Goal: Find specific page/section: Find specific page/section

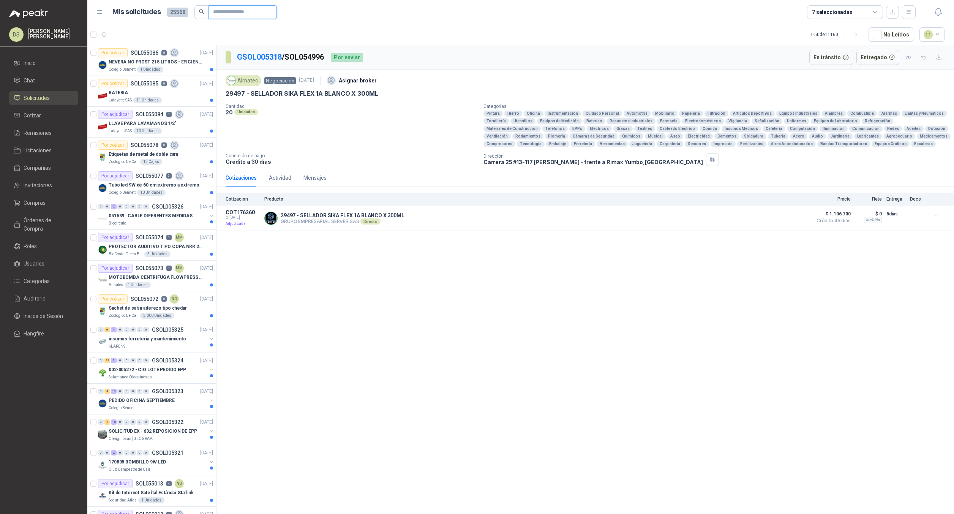
click at [241, 12] on input "text" at bounding box center [239, 12] width 53 height 13
type input "*****"
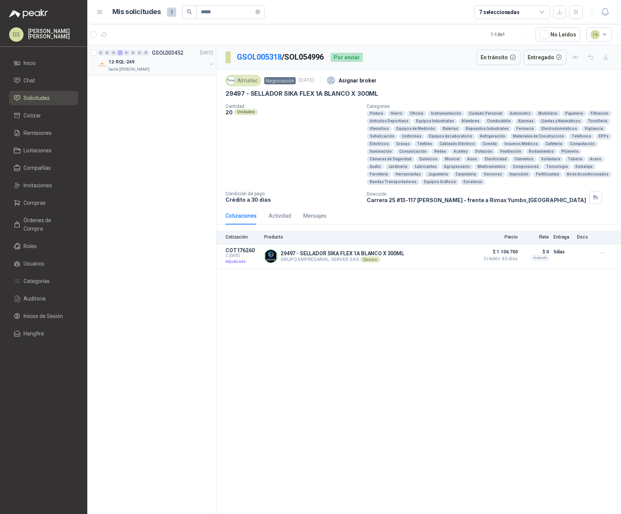
click at [212, 65] on button "button" at bounding box center [212, 64] width 6 height 6
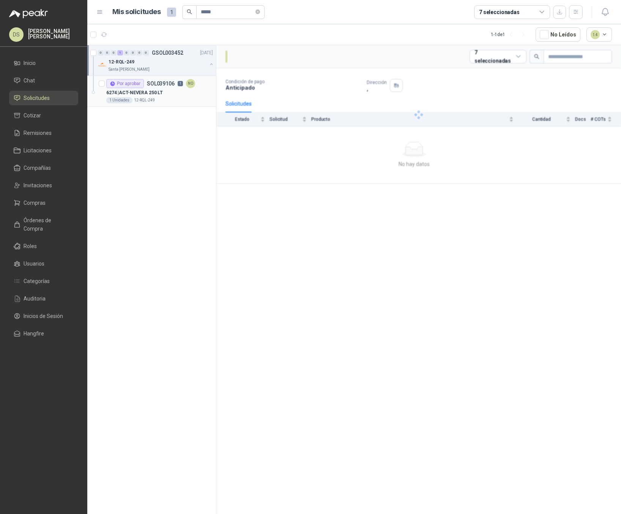
click at [158, 93] on p "6274 | ACT-NEVERA 250 LT" at bounding box center [134, 92] width 57 height 7
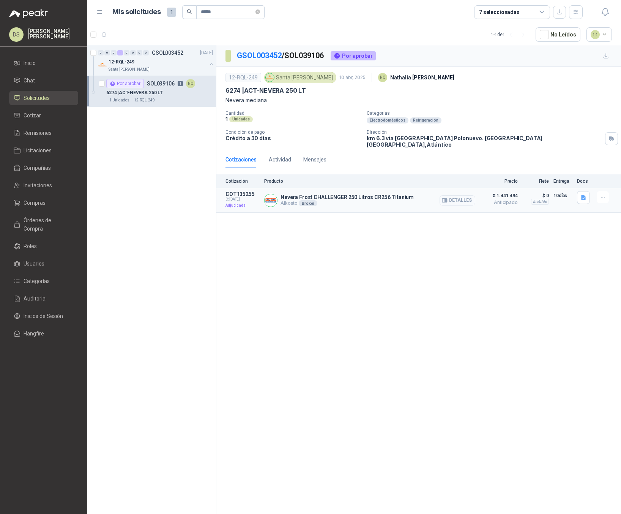
click at [451, 195] on button "Detalles" at bounding box center [458, 200] width 36 height 10
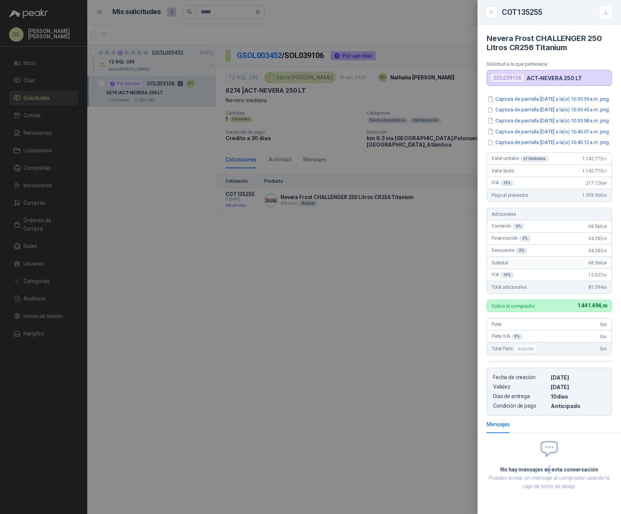
scroll to position [53, 0]
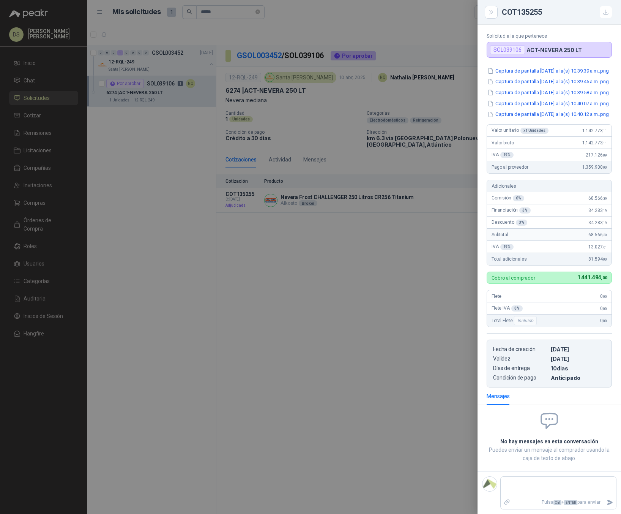
click at [327, 227] on div at bounding box center [310, 257] width 621 height 514
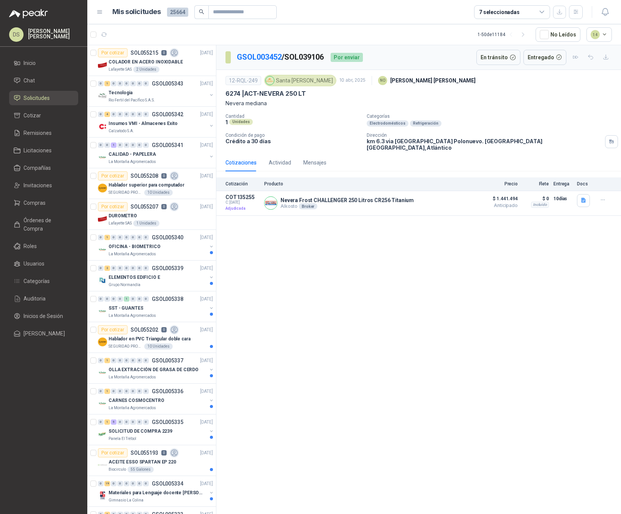
click at [435, 287] on div "GSOL003452 / SOL039106 Por enviar En tránsito Entregado 12-RQL-249 Santa Anita …" at bounding box center [419, 280] width 405 height 471
